Goal: Use online tool/utility: Utilize a website feature to perform a specific function

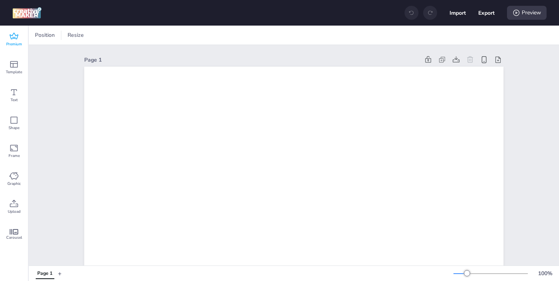
click at [12, 40] on icon at bounding box center [13, 36] width 9 height 9
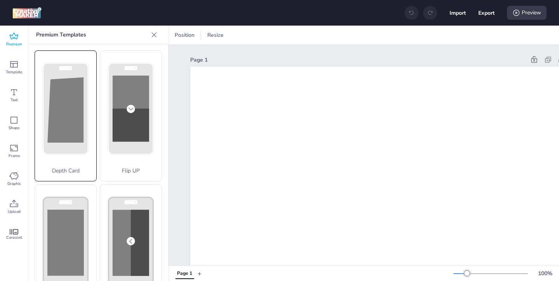
click at [69, 149] on rect at bounding box center [65, 108] width 45 height 91
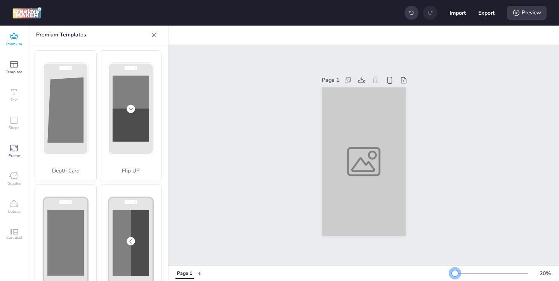
drag, startPoint x: 467, startPoint y: 273, endPoint x: 455, endPoint y: 273, distance: 12.4
click at [455, 273] on div at bounding box center [455, 273] width 6 height 6
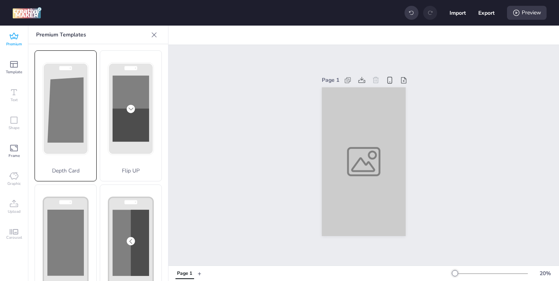
click at [87, 130] on icon at bounding box center [66, 108] width 46 height 92
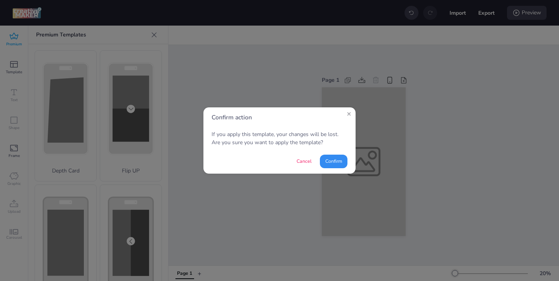
click at [343, 161] on button "Confirm" at bounding box center [334, 162] width 28 height 14
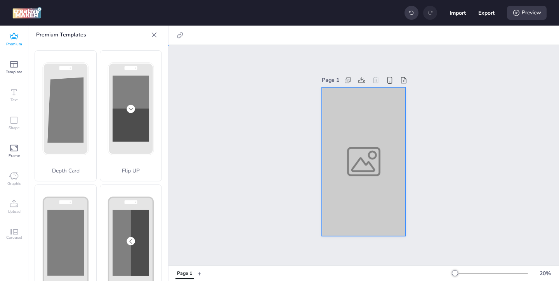
click at [350, 169] on div at bounding box center [364, 161] width 84 height 149
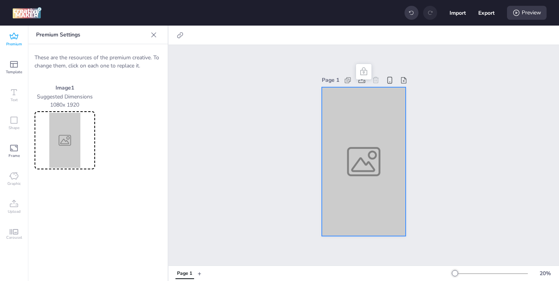
click at [62, 140] on img at bounding box center [64, 140] width 57 height 55
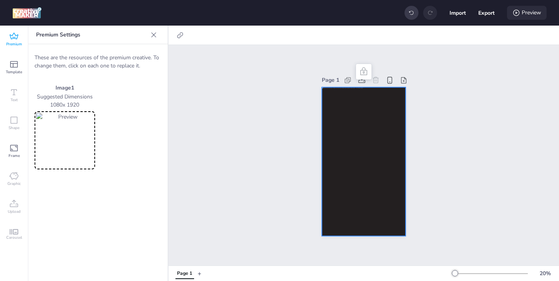
click at [524, 15] on div "Preview" at bounding box center [527, 13] width 40 height 14
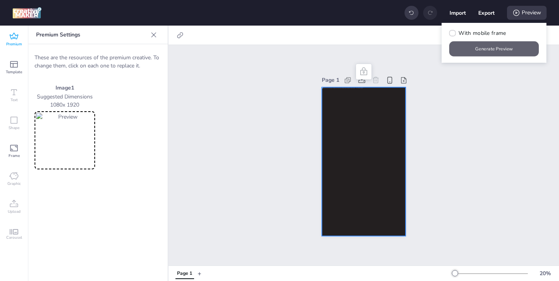
click at [479, 51] on button "Generate Preview" at bounding box center [494, 49] width 90 height 15
click at [63, 146] on img at bounding box center [64, 140] width 57 height 55
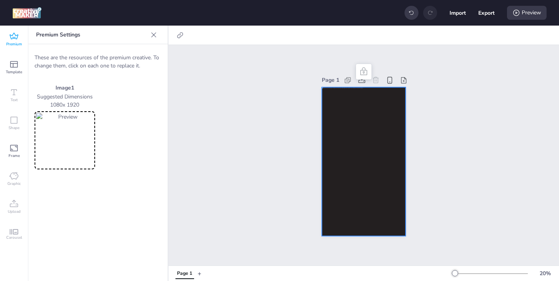
click at [64, 141] on img at bounding box center [64, 140] width 57 height 55
click at [512, 10] on icon at bounding box center [516, 13] width 8 height 8
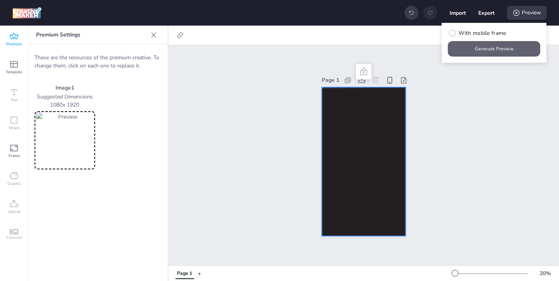
click at [493, 50] on button "Generate Preview" at bounding box center [494, 49] width 92 height 16
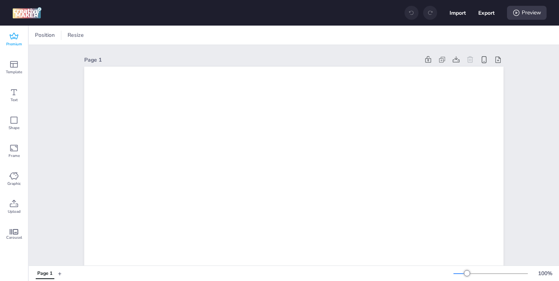
click at [16, 38] on icon at bounding box center [13, 36] width 9 height 9
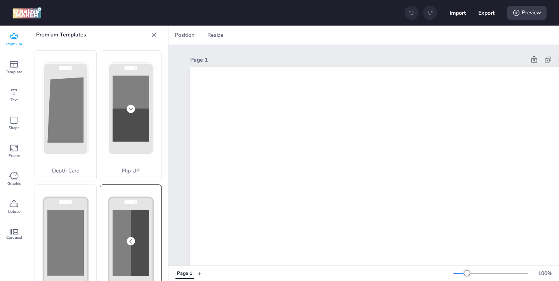
scroll to position [8, 0]
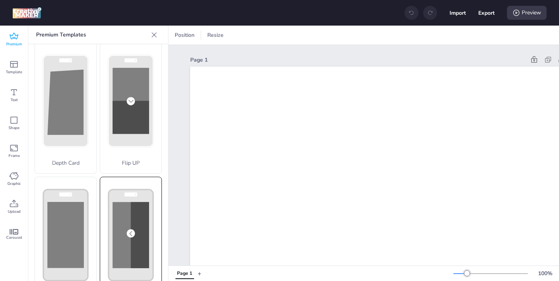
click at [116, 234] on div "Flip Slides" at bounding box center [131, 242] width 62 height 131
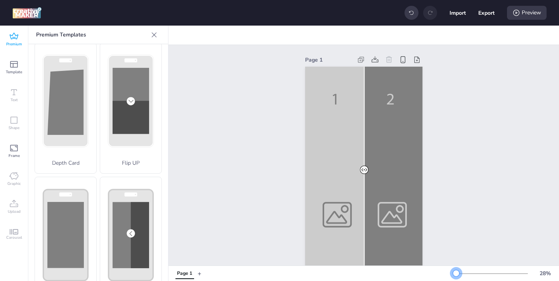
drag, startPoint x: 466, startPoint y: 272, endPoint x: 456, endPoint y: 272, distance: 10.1
click at [456, 272] on div at bounding box center [456, 273] width 6 height 6
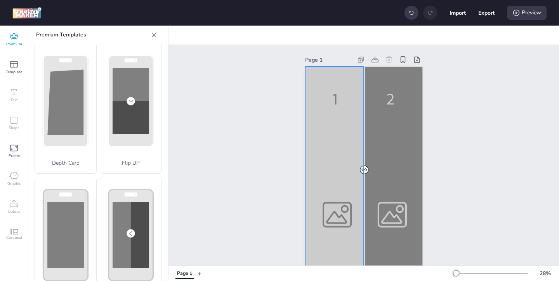
click at [351, 214] on div at bounding box center [363, 171] width 117 height 209
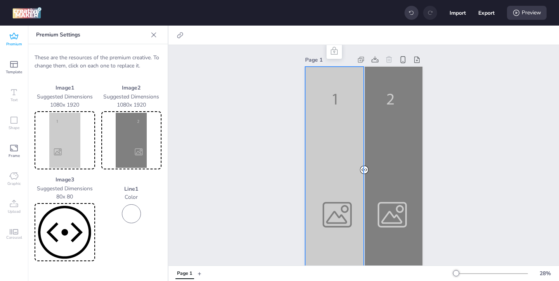
click at [76, 143] on img at bounding box center [64, 140] width 57 height 55
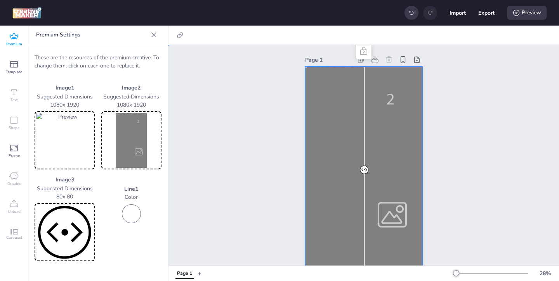
click at [403, 215] on div at bounding box center [363, 171] width 117 height 209
click at [133, 137] on img at bounding box center [131, 140] width 57 height 55
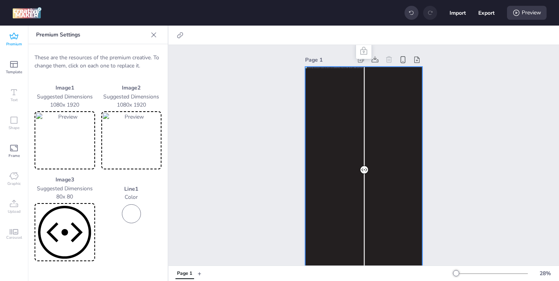
click at [69, 232] on img at bounding box center [64, 232] width 57 height 55
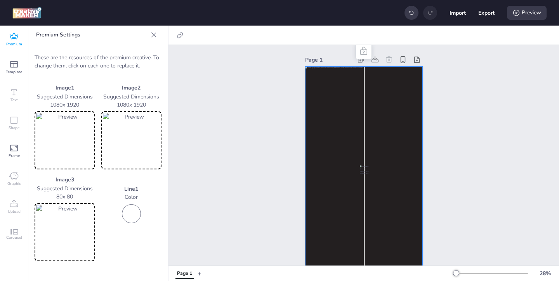
click at [81, 229] on img at bounding box center [64, 232] width 57 height 55
click at [521, 14] on div "Preview" at bounding box center [527, 13] width 40 height 14
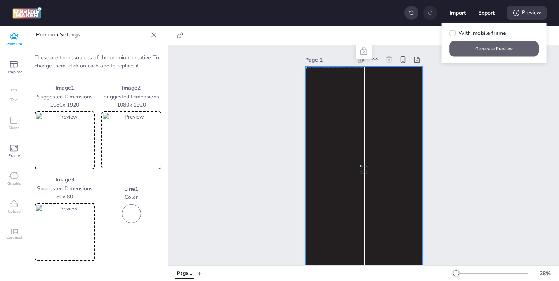
click at [484, 48] on button "Generate Preview" at bounding box center [494, 49] width 90 height 15
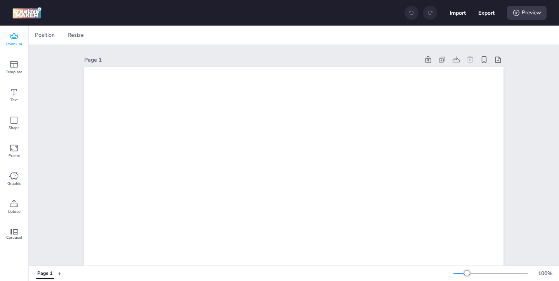
click at [15, 43] on span "Premium" at bounding box center [14, 44] width 16 height 6
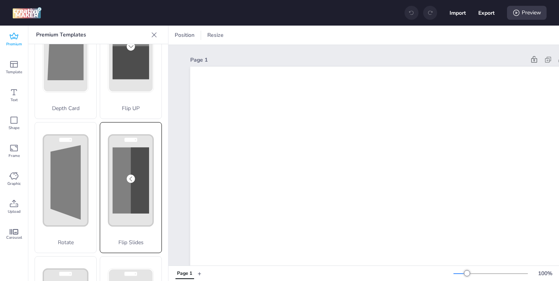
scroll to position [74, 0]
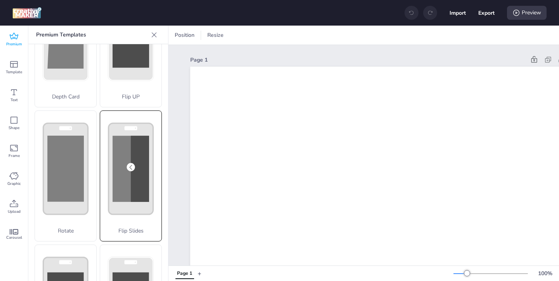
click at [119, 209] on rect at bounding box center [131, 168] width 45 height 91
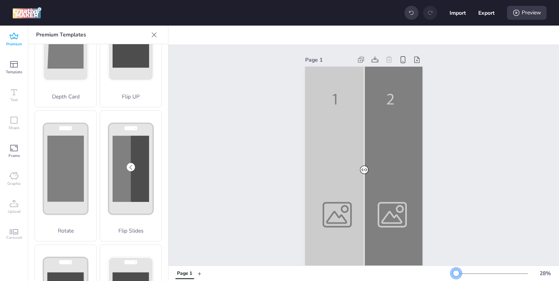
drag, startPoint x: 467, startPoint y: 275, endPoint x: 456, endPoint y: 275, distance: 11.6
click at [456, 275] on div at bounding box center [456, 273] width 6 height 6
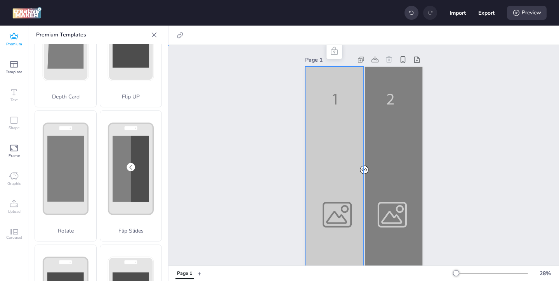
click at [333, 220] on div at bounding box center [363, 171] width 117 height 209
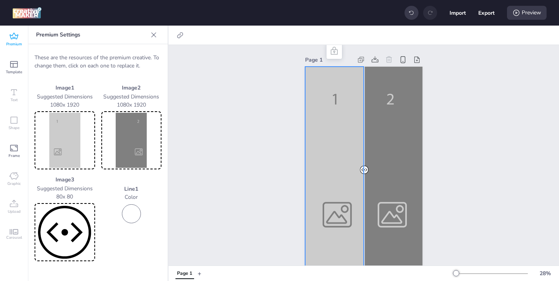
click at [48, 135] on img at bounding box center [64, 140] width 57 height 55
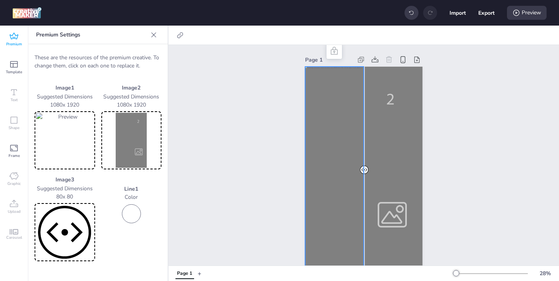
click at [136, 154] on img at bounding box center [131, 140] width 57 height 55
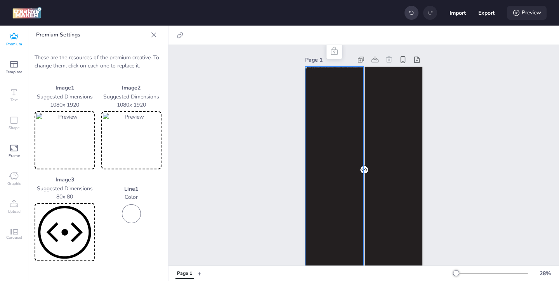
click at [533, 11] on div "Preview" at bounding box center [527, 13] width 40 height 14
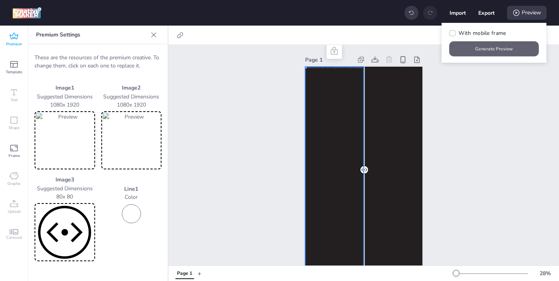
click at [493, 45] on button "Generate Preview" at bounding box center [494, 49] width 90 height 15
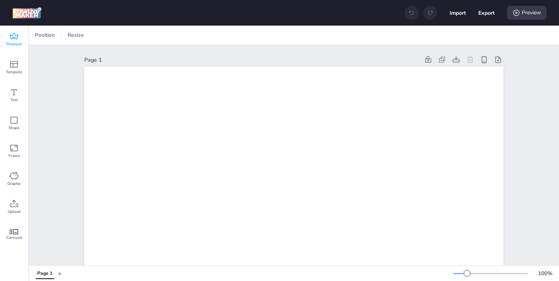
click at [19, 37] on div "Premium" at bounding box center [14, 40] width 28 height 28
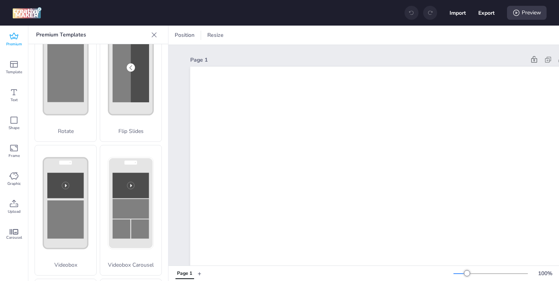
scroll to position [134, 0]
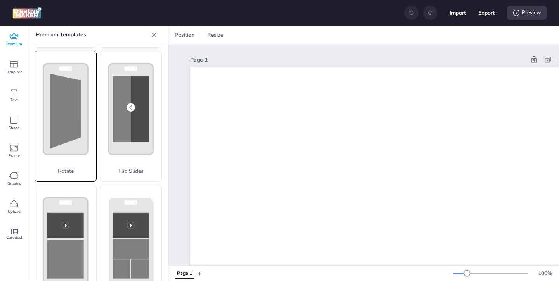
click at [82, 151] on div "Rotate" at bounding box center [66, 116] width 62 height 131
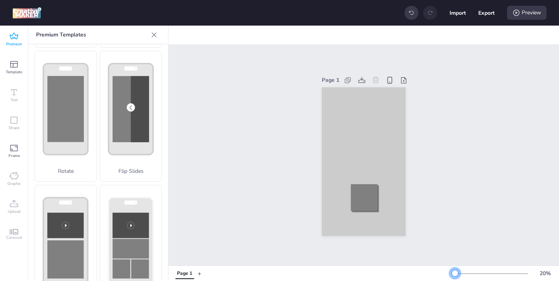
drag, startPoint x: 466, startPoint y: 273, endPoint x: 455, endPoint y: 273, distance: 11.3
click at [455, 273] on div at bounding box center [455, 273] width 6 height 6
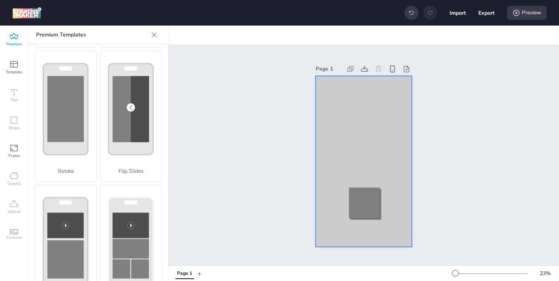
click at [326, 109] on div at bounding box center [363, 161] width 96 height 171
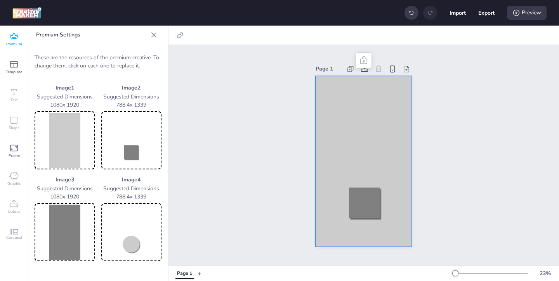
click at [49, 149] on img at bounding box center [64, 140] width 57 height 55
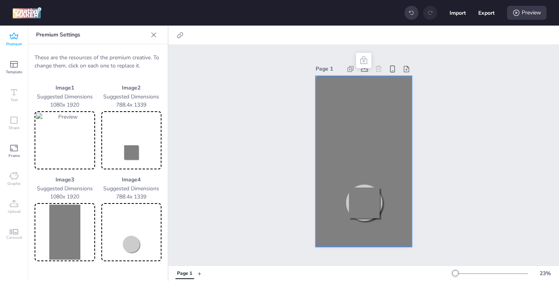
click at [135, 158] on img at bounding box center [131, 140] width 57 height 55
click at [54, 224] on img at bounding box center [64, 232] width 57 height 55
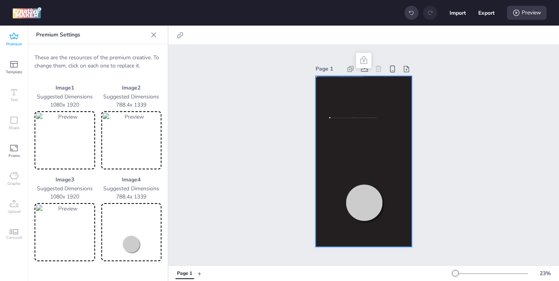
click at [140, 240] on img at bounding box center [131, 232] width 57 height 55
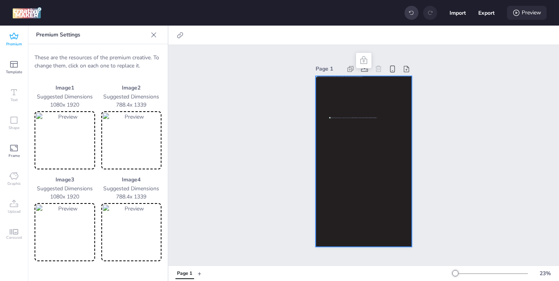
click at [521, 12] on div "Preview" at bounding box center [527, 13] width 40 height 14
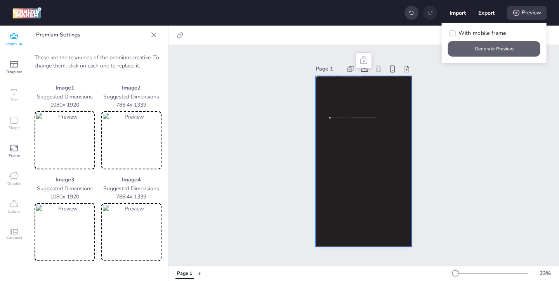
click at [478, 49] on button "Generate Preview" at bounding box center [494, 49] width 92 height 16
click at [14, 36] on icon at bounding box center [13, 36] width 9 height 9
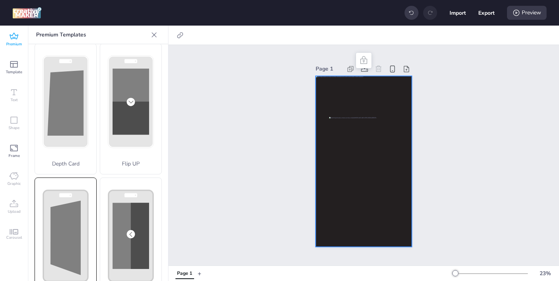
scroll to position [0, 0]
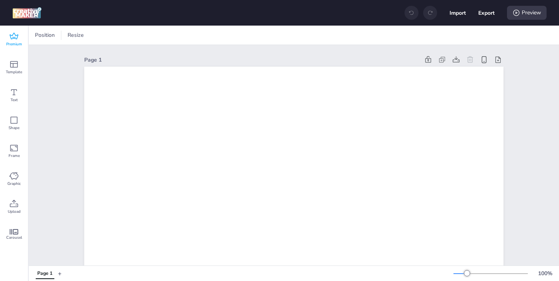
click at [9, 38] on div "Premium" at bounding box center [14, 40] width 28 height 28
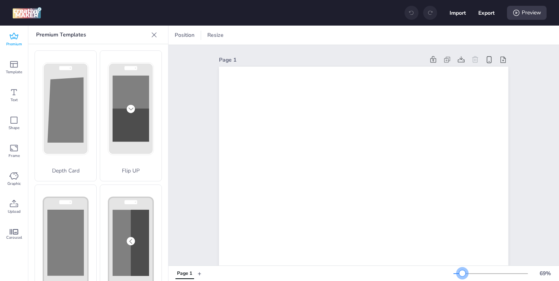
drag, startPoint x: 467, startPoint y: 272, endPoint x: 462, endPoint y: 273, distance: 4.8
click at [462, 273] on div at bounding box center [462, 273] width 6 height 6
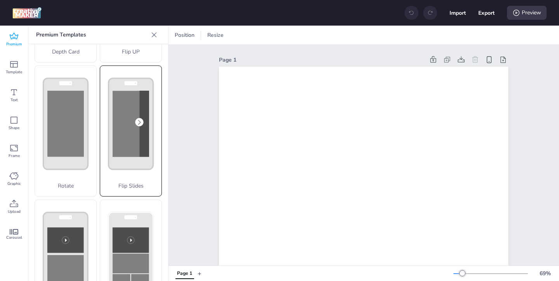
scroll to position [186, 0]
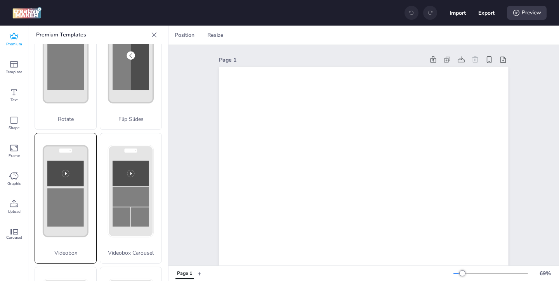
click at [78, 210] on rect at bounding box center [65, 208] width 36 height 38
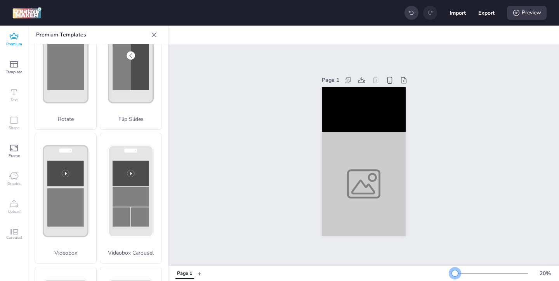
drag, startPoint x: 462, startPoint y: 274, endPoint x: 455, endPoint y: 272, distance: 7.2
click at [455, 272] on div at bounding box center [455, 273] width 6 height 6
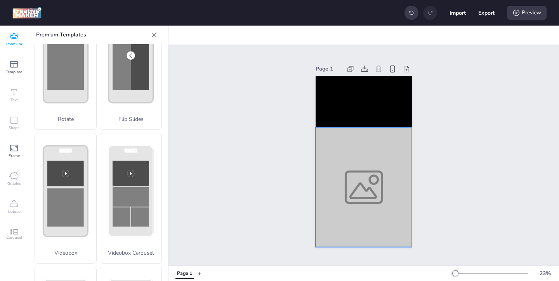
click at [363, 204] on div at bounding box center [363, 187] width 96 height 120
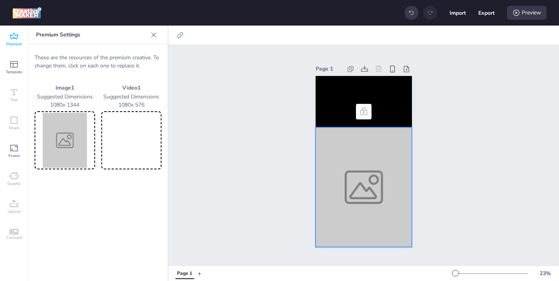
click at [60, 133] on img at bounding box center [64, 140] width 57 height 55
click at [375, 193] on div at bounding box center [363, 187] width 96 height 120
click at [487, 14] on button "Export" at bounding box center [486, 13] width 16 height 16
select select "html"
click at [64, 150] on img at bounding box center [64, 140] width 57 height 55
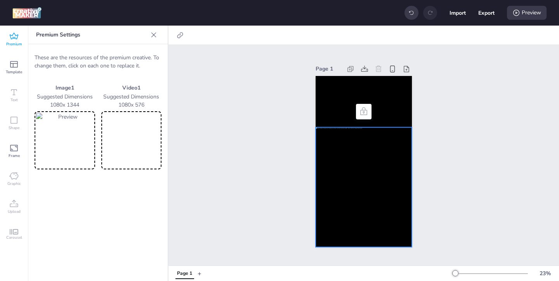
click at [144, 159] on video at bounding box center [131, 140] width 57 height 55
click at [334, 112] on video at bounding box center [363, 101] width 96 height 51
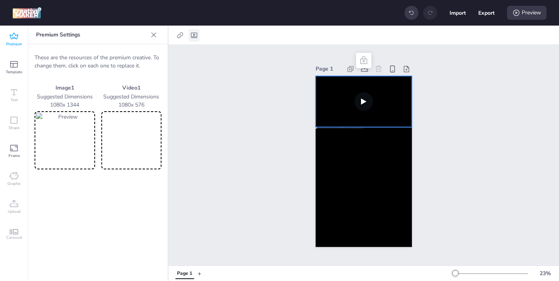
click at [194, 35] on icon at bounding box center [194, 35] width 6 height 5
select select "contain"
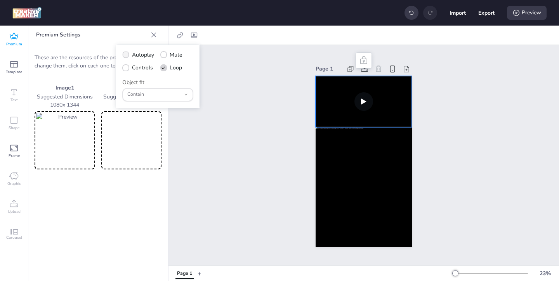
click at [128, 54] on icon at bounding box center [125, 55] width 5 height 4
click at [127, 55] on input "Autoplay" at bounding box center [124, 57] width 5 height 5
checkbox input "true"
click at [128, 70] on span at bounding box center [125, 67] width 7 height 7
click at [127, 70] on input "Controls" at bounding box center [124, 70] width 5 height 5
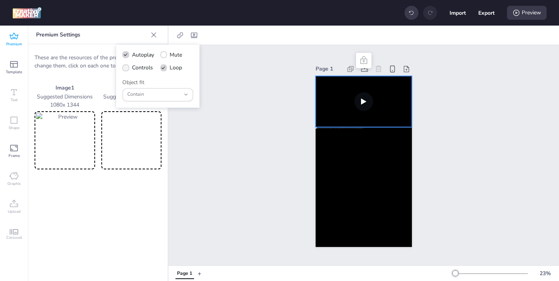
checkbox input "true"
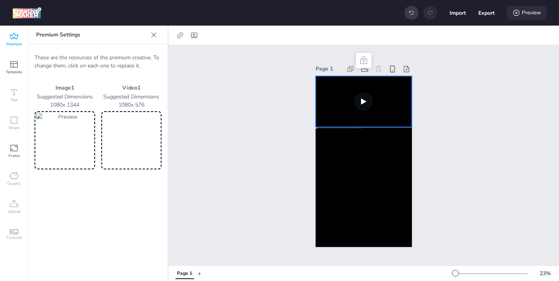
click at [515, 14] on icon at bounding box center [516, 13] width 8 height 8
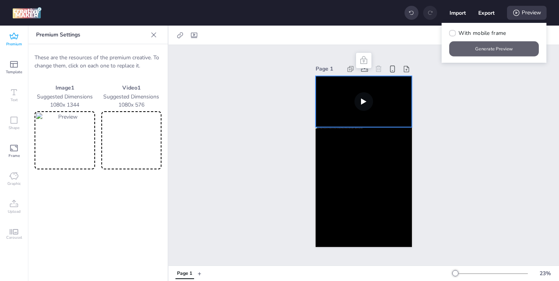
click at [477, 53] on button "Generate Preview" at bounding box center [494, 49] width 90 height 15
click at [138, 150] on video at bounding box center [131, 140] width 57 height 55
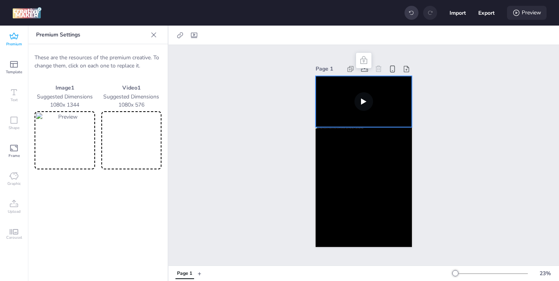
click at [517, 16] on icon at bounding box center [516, 13] width 8 height 8
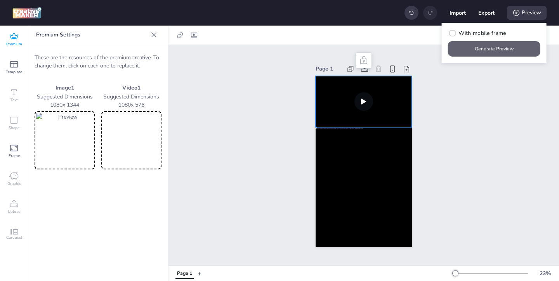
click at [486, 43] on button "Generate Preview" at bounding box center [494, 49] width 92 height 16
click at [145, 144] on video at bounding box center [131, 140] width 57 height 55
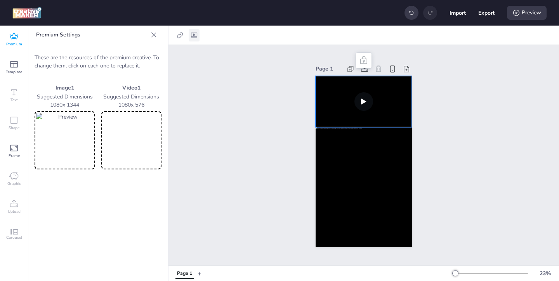
click at [190, 37] on icon at bounding box center [194, 35] width 8 height 8
select select "contain"
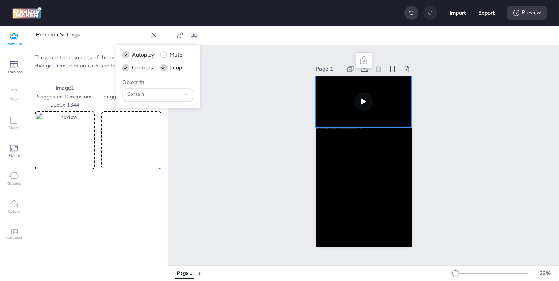
click at [233, 98] on div "Page 1" at bounding box center [363, 155] width 390 height 221
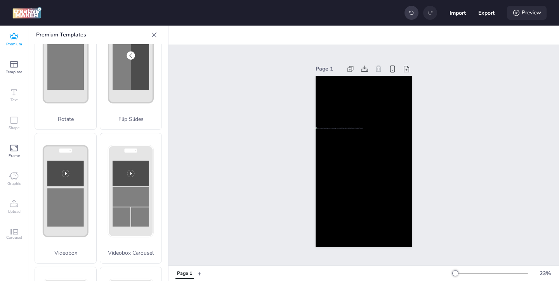
click at [521, 14] on div "Preview" at bounding box center [527, 13] width 40 height 14
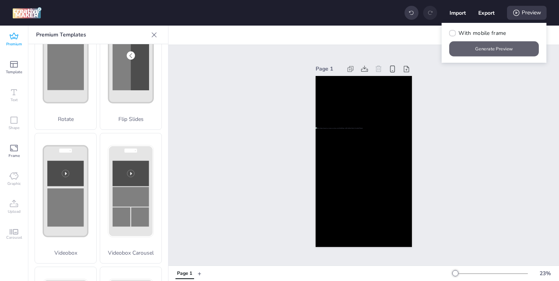
click at [491, 45] on button "Generate Preview" at bounding box center [494, 49] width 90 height 15
